Goal: Task Accomplishment & Management: Use online tool/utility

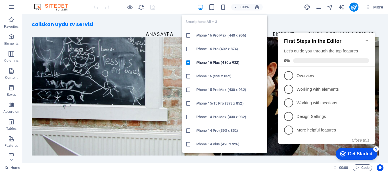
click at [226, 143] on h6 "iPhone 14 Plus (428 x 926)" at bounding box center [230, 144] width 68 height 7
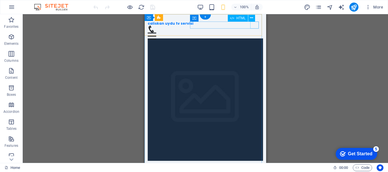
click at [256, 33] on div "Menu" at bounding box center [206, 36] width 116 height 7
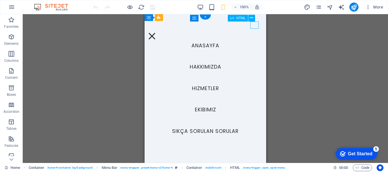
click at [156, 33] on div "Menu" at bounding box center [152, 36] width 9 height 7
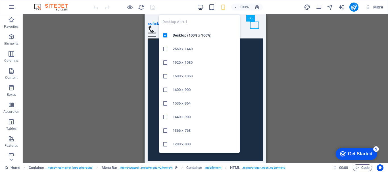
click at [202, 8] on icon "button" at bounding box center [200, 7] width 7 height 7
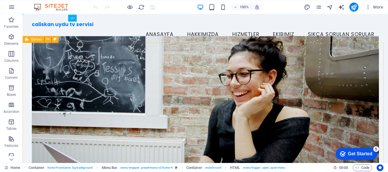
click at [364, 152] on div "Get Started" at bounding box center [360, 154] width 24 height 5
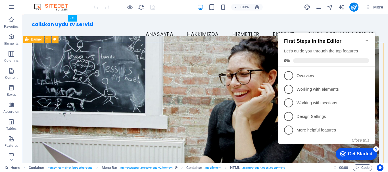
click at [362, 152] on div "Get Started" at bounding box center [360, 154] width 24 height 5
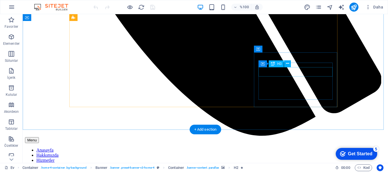
scroll to position [369, 0]
